Goal: Check status

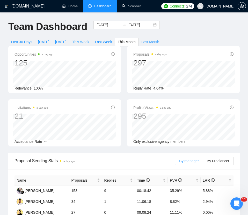
click at [85, 43] on span "This Week" at bounding box center [80, 42] width 17 height 6
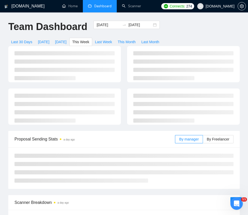
type input "[DATE]"
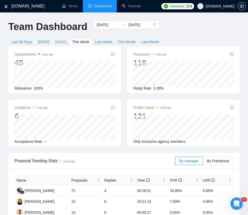
click at [67, 42] on span "[DATE]" at bounding box center [60, 42] width 11 height 6
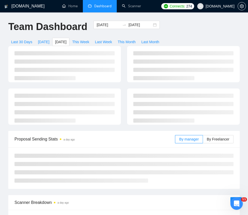
type input "[DATE]"
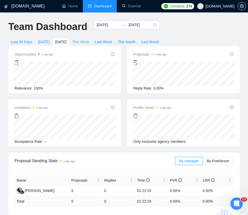
click at [89, 41] on span "This Week" at bounding box center [80, 42] width 17 height 6
type input "[DATE]"
